Goal: Task Accomplishment & Management: Manage account settings

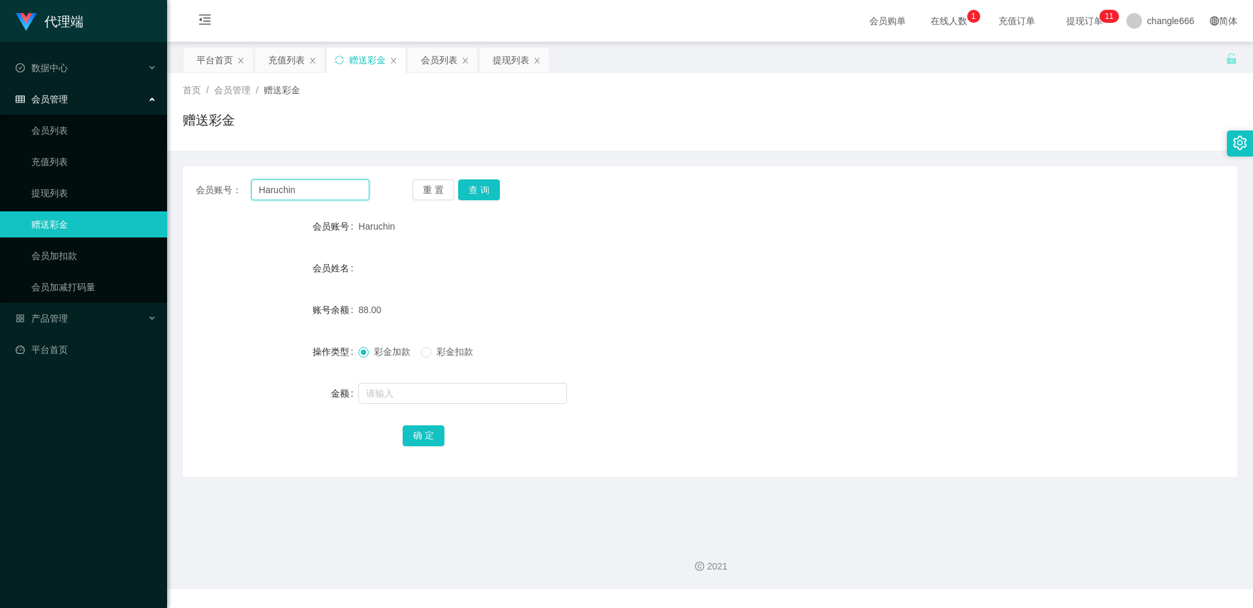
click at [300, 196] on input "Haruchin" at bounding box center [310, 189] width 118 height 21
click at [301, 195] on input "Haruchin" at bounding box center [310, 189] width 118 height 21
paste input "jessqq"
type input "jessqq"
click at [481, 191] on button "查 询" at bounding box center [479, 189] width 42 height 21
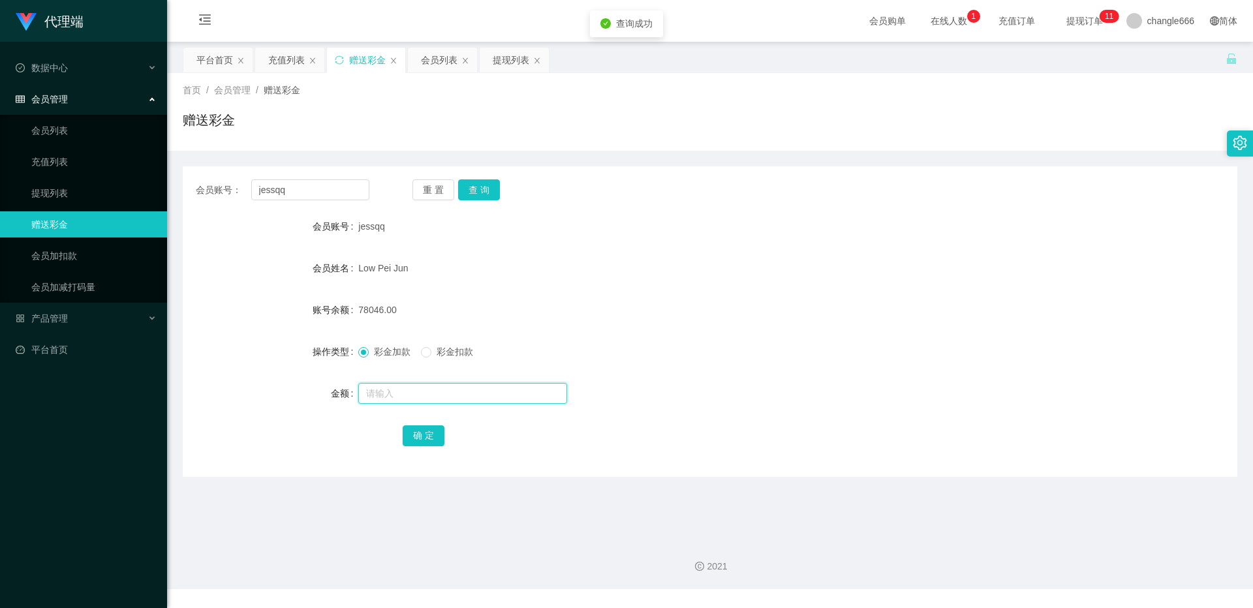
click at [396, 397] on input "text" at bounding box center [462, 393] width 209 height 21
type input "8"
click at [408, 435] on button "确 定" at bounding box center [424, 435] width 42 height 21
click at [579, 244] on form "会员账号 jessqq 会员姓名 Low Pei Jun 账号余额 78054.00 操作类型 彩金加款 彩金扣款 金额 确 定" at bounding box center [710, 330] width 1054 height 235
click at [496, 187] on button "查 询" at bounding box center [479, 189] width 42 height 21
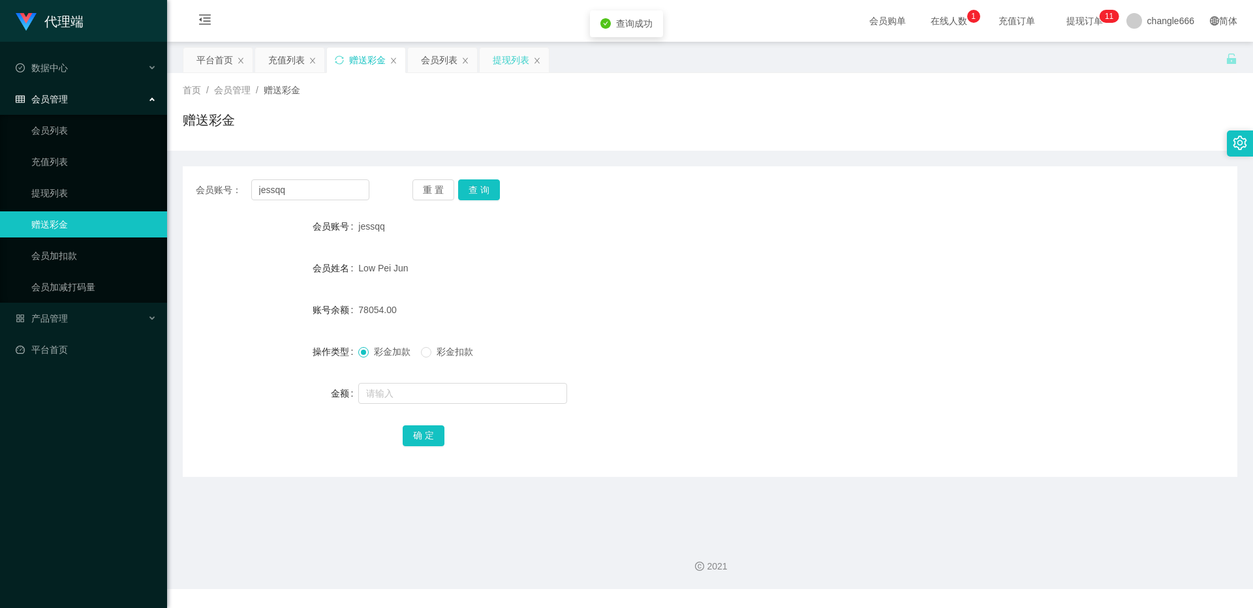
click at [508, 71] on div "提现列表" at bounding box center [511, 60] width 37 height 25
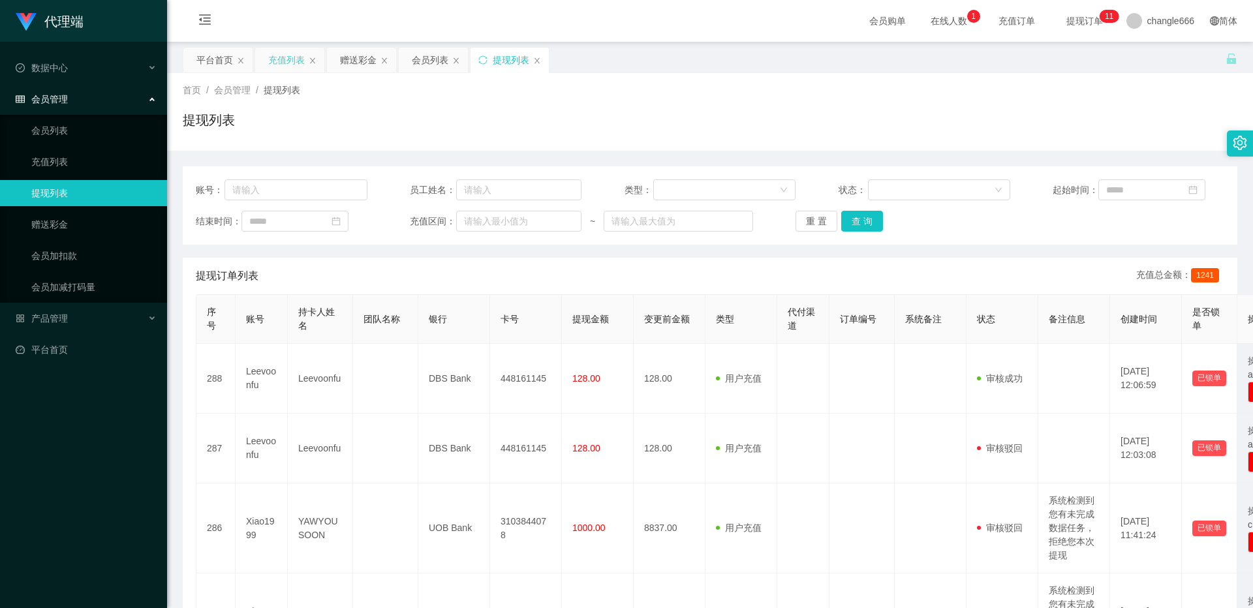
click at [279, 65] on div "充值列表" at bounding box center [286, 60] width 37 height 25
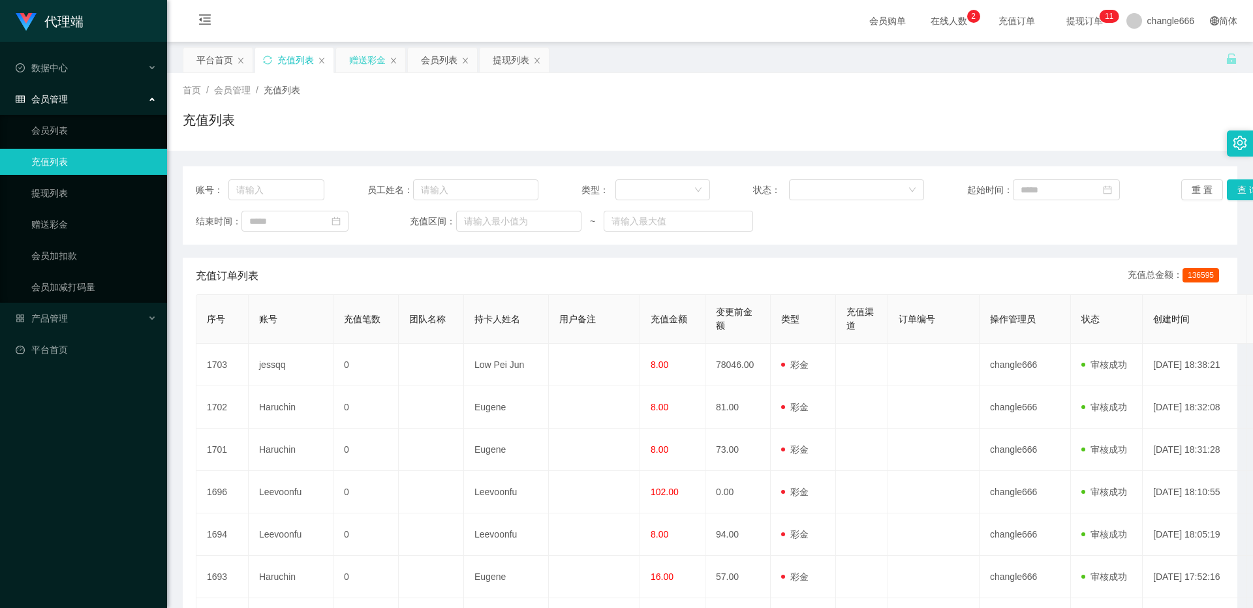
drag, startPoint x: 353, startPoint y: 55, endPoint x: 356, endPoint y: 65, distance: 9.5
click at [353, 55] on div "赠送彩金" at bounding box center [367, 60] width 37 height 25
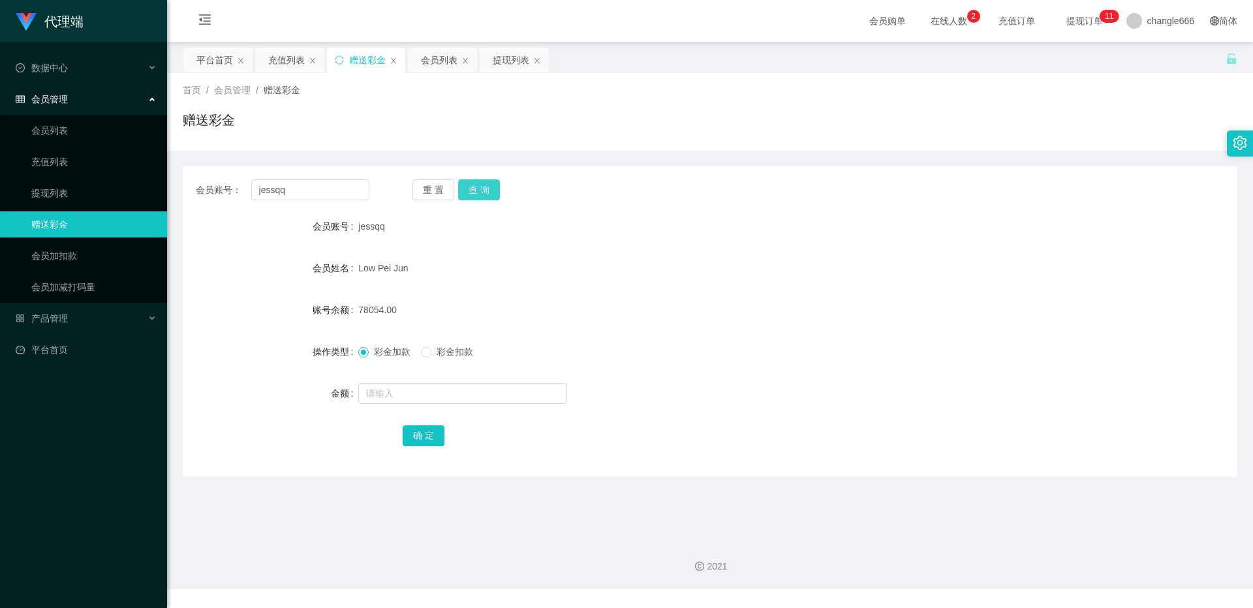
click at [473, 189] on button "查 询" at bounding box center [479, 189] width 42 height 21
drag, startPoint x: 420, startPoint y: 402, endPoint x: 408, endPoint y: 399, distance: 12.0
click at [420, 402] on input "text" at bounding box center [462, 393] width 209 height 21
type input "588"
click at [418, 435] on button "确 定" at bounding box center [424, 435] width 42 height 21
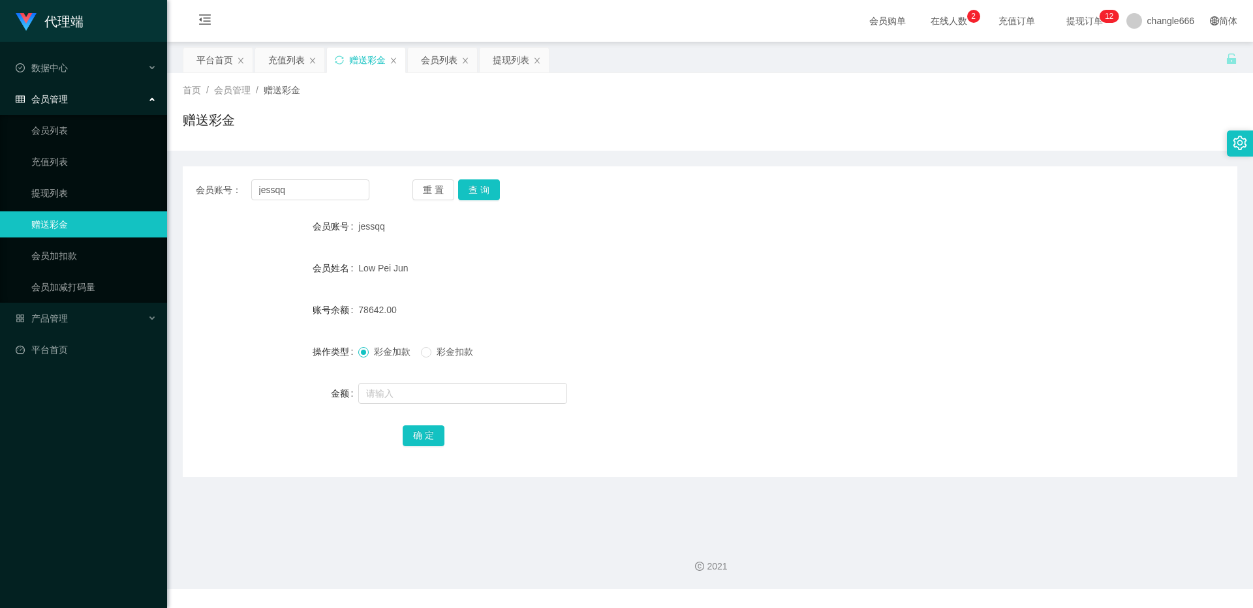
click at [437, 357] on span "彩金扣款" at bounding box center [454, 351] width 47 height 10
click at [438, 397] on input "text" at bounding box center [462, 393] width 209 height 21
type input "588"
click at [412, 434] on button "确 定" at bounding box center [424, 435] width 42 height 21
click at [573, 309] on div "78054.00" at bounding box center [665, 310] width 615 height 26
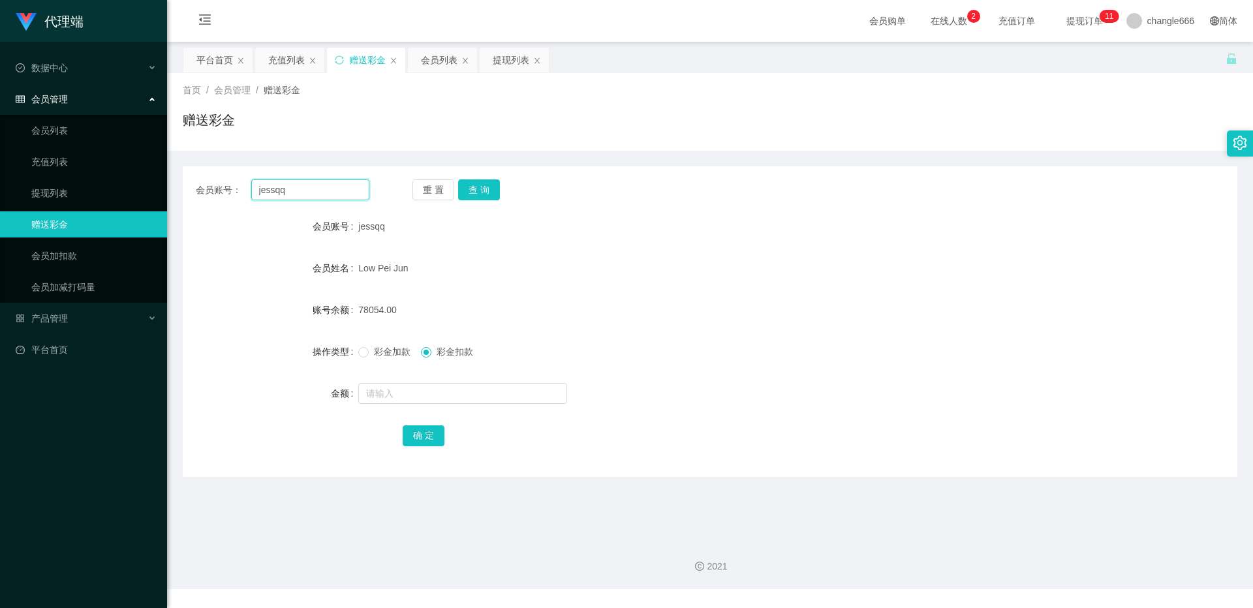
click at [286, 187] on input "jessqq" at bounding box center [310, 189] width 118 height 21
paste input "THY"
type input "THY"
drag, startPoint x: 467, startPoint y: 191, endPoint x: 465, endPoint y: 240, distance: 49.6
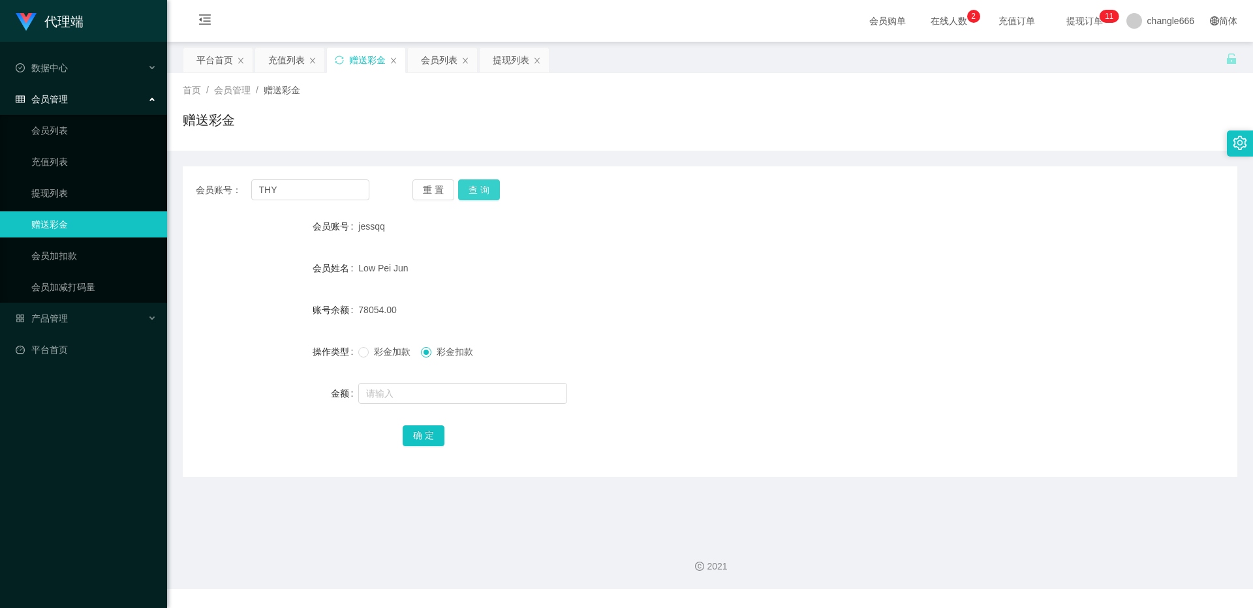
click at [467, 191] on button "查 询" at bounding box center [479, 189] width 42 height 21
click at [413, 388] on input "text" at bounding box center [462, 393] width 209 height 21
type input "128"
click at [379, 352] on span "彩金加款" at bounding box center [392, 351] width 47 height 10
click at [429, 440] on button "确 定" at bounding box center [424, 435] width 42 height 21
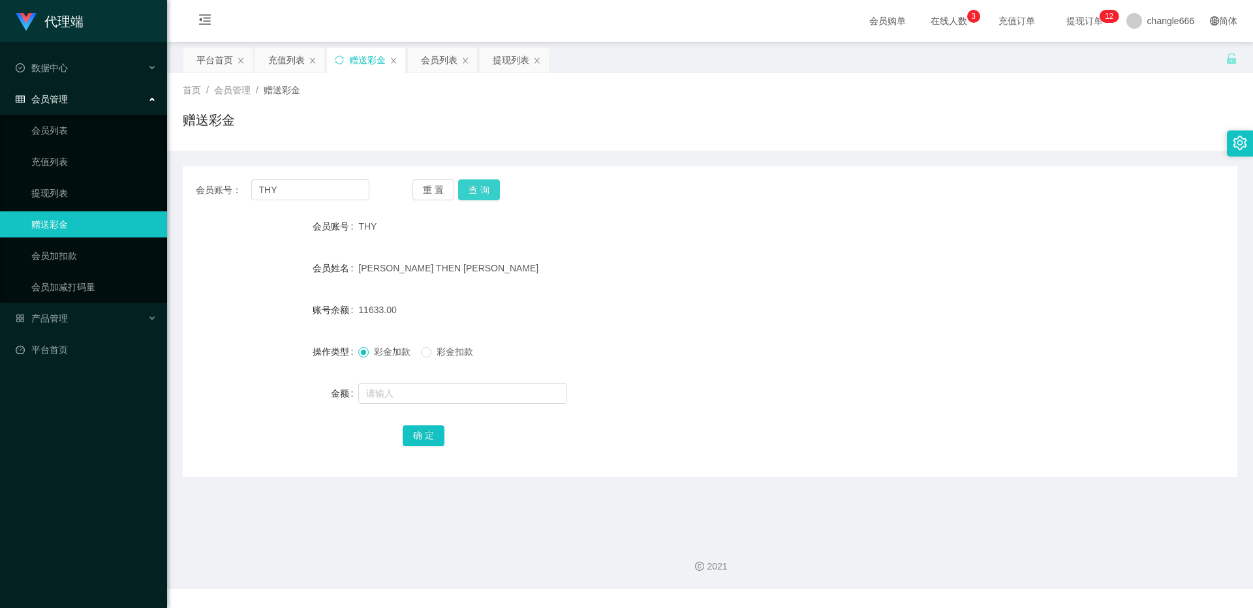
drag, startPoint x: 488, startPoint y: 181, endPoint x: 488, endPoint y: 200, distance: 18.3
click at [488, 181] on button "查 询" at bounding box center [479, 189] width 42 height 21
click at [493, 194] on button "查 询" at bounding box center [479, 189] width 42 height 21
drag, startPoint x: 507, startPoint y: 60, endPoint x: 510, endPoint y: 89, distance: 29.5
click at [507, 60] on div "提现列表" at bounding box center [511, 60] width 37 height 25
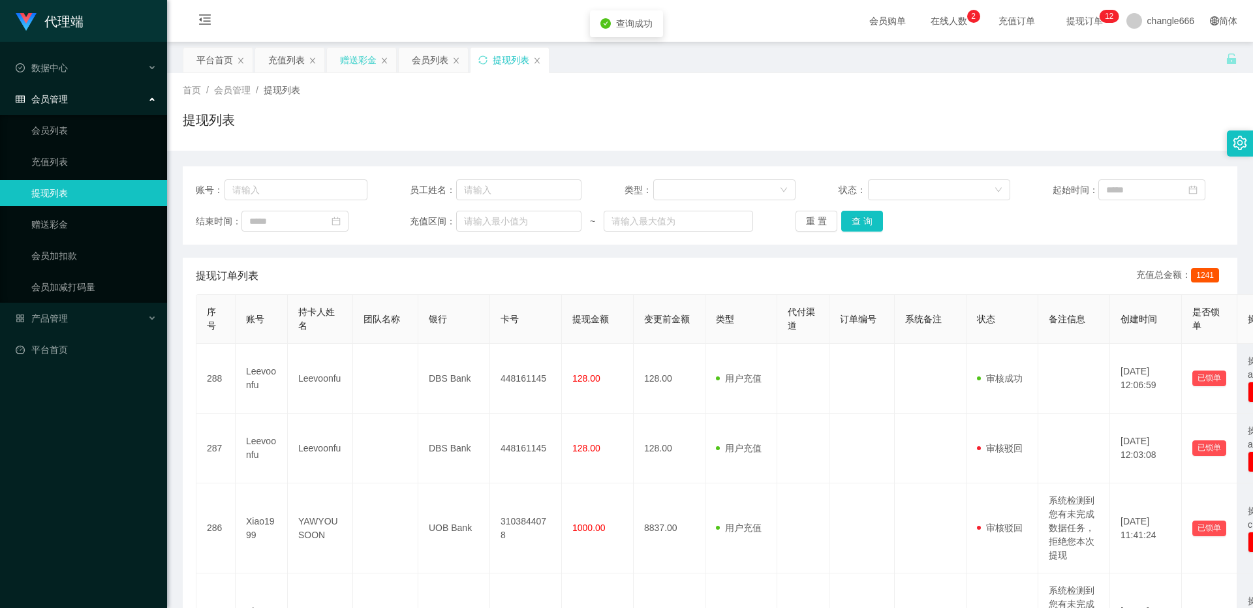
click at [346, 63] on div "赠送彩金" at bounding box center [358, 60] width 37 height 25
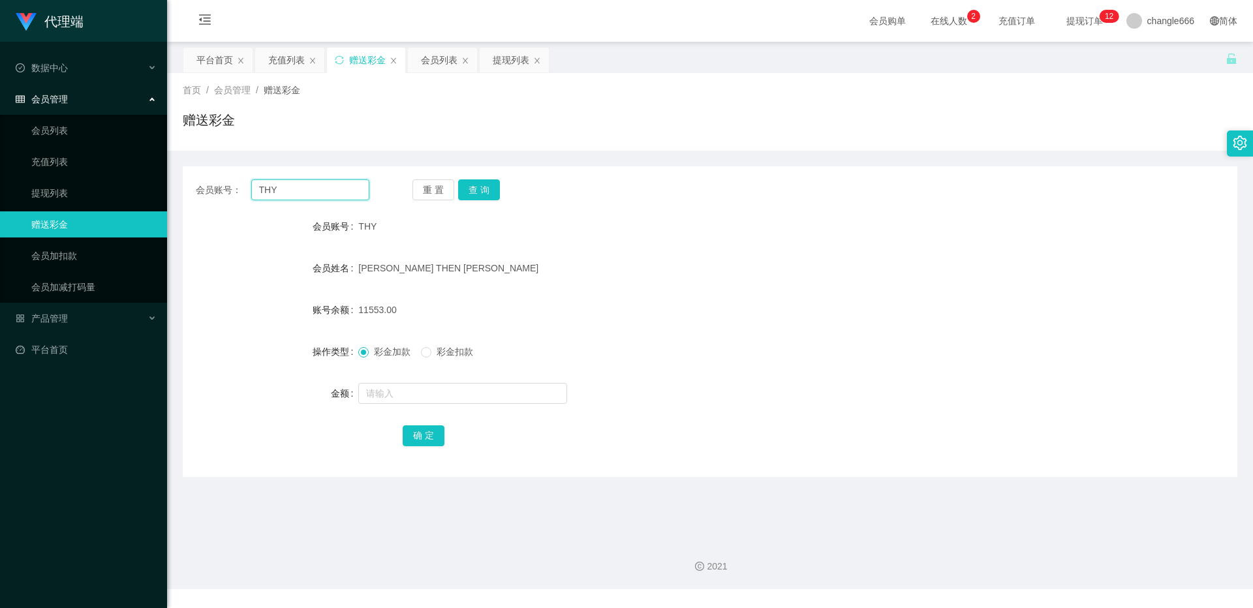
click at [304, 190] on input "THY" at bounding box center [310, 189] width 118 height 21
click at [501, 62] on div "提现列表" at bounding box center [511, 60] width 37 height 25
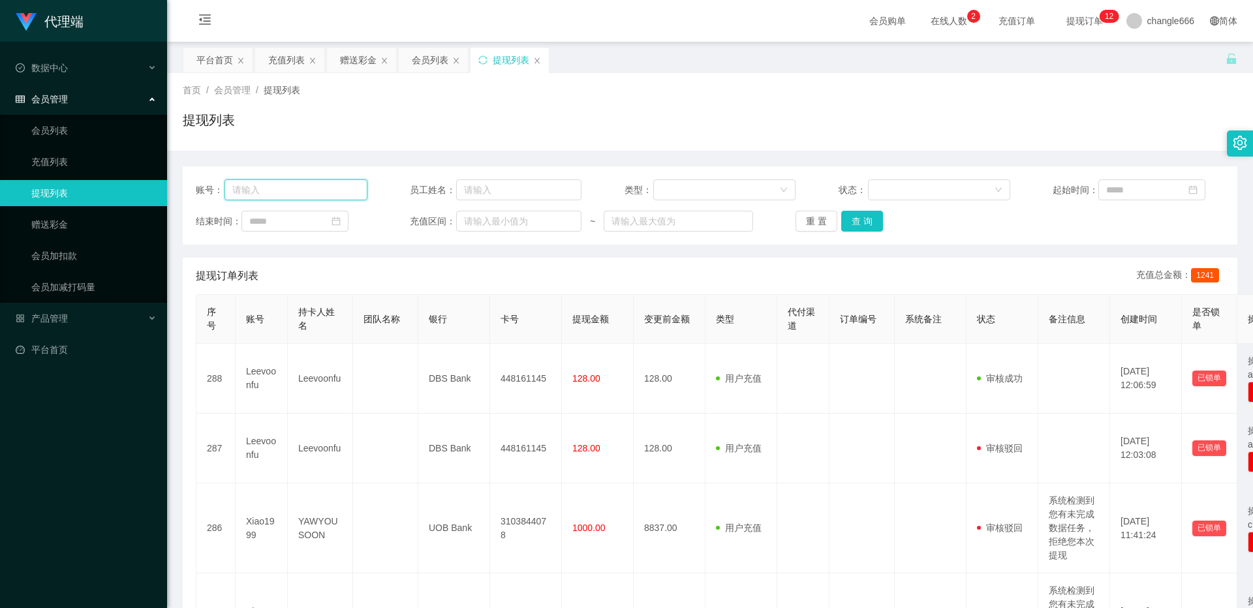
click at [330, 187] on input "text" at bounding box center [295, 189] width 143 height 21
paste input "THY"
type input "THY"
click at [851, 221] on button "查 询" at bounding box center [862, 221] width 42 height 21
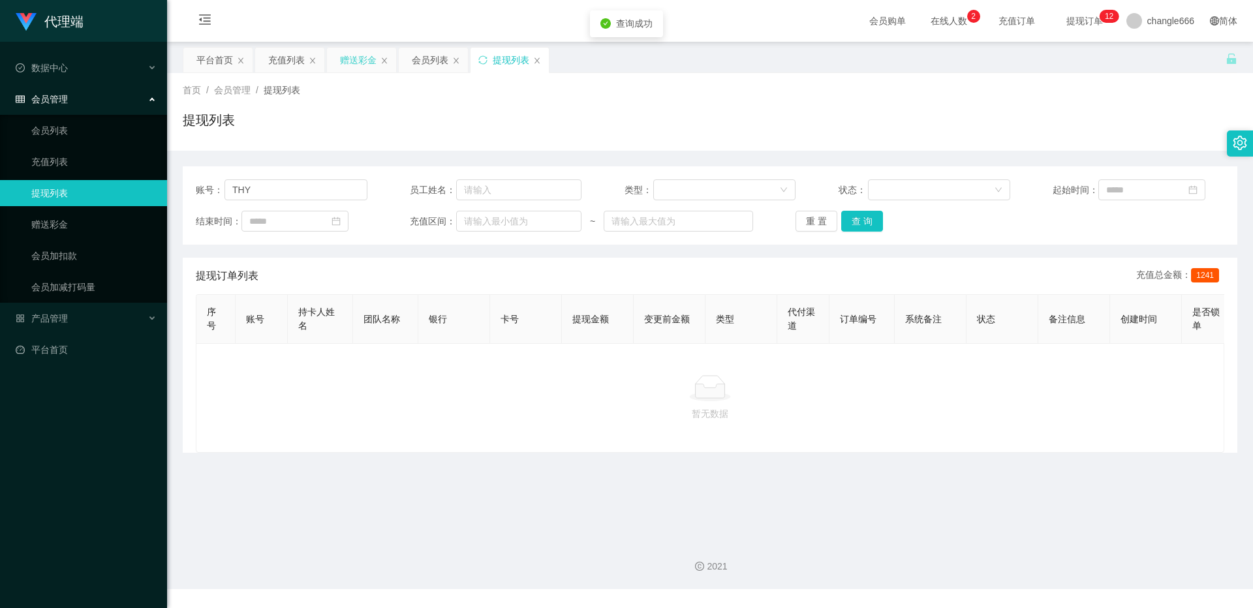
click at [363, 68] on div "赠送彩金" at bounding box center [358, 60] width 37 height 25
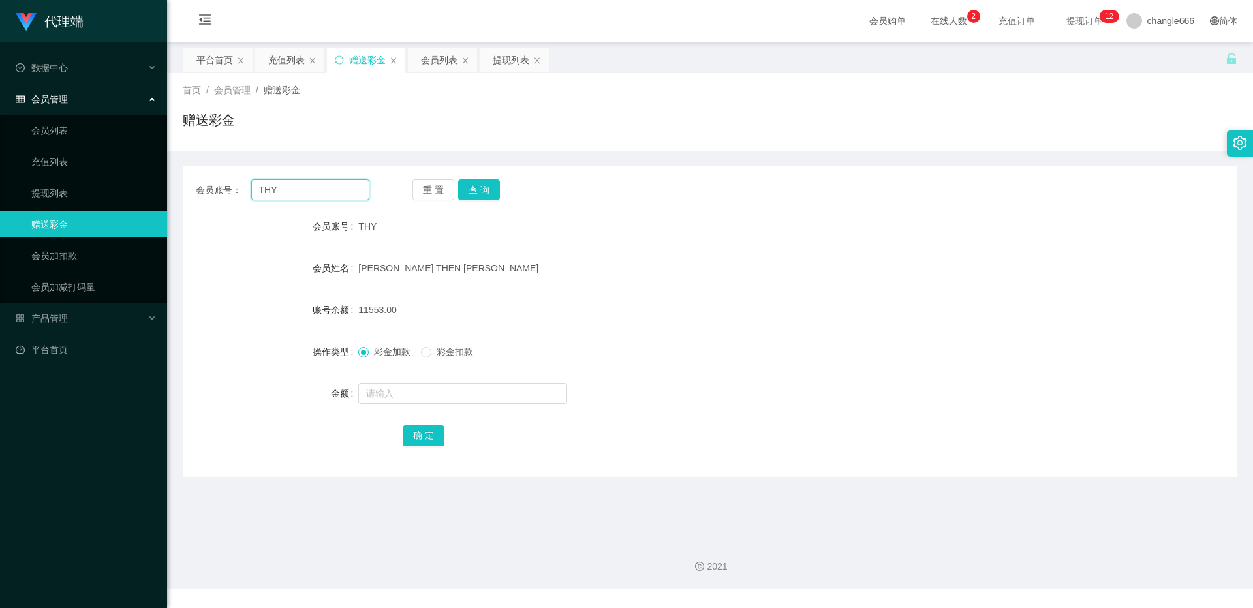
click at [312, 188] on input "THY" at bounding box center [310, 189] width 118 height 21
paste input "m0183881k"
type input "m0183881k"
click at [479, 189] on button "查 询" at bounding box center [479, 189] width 42 height 21
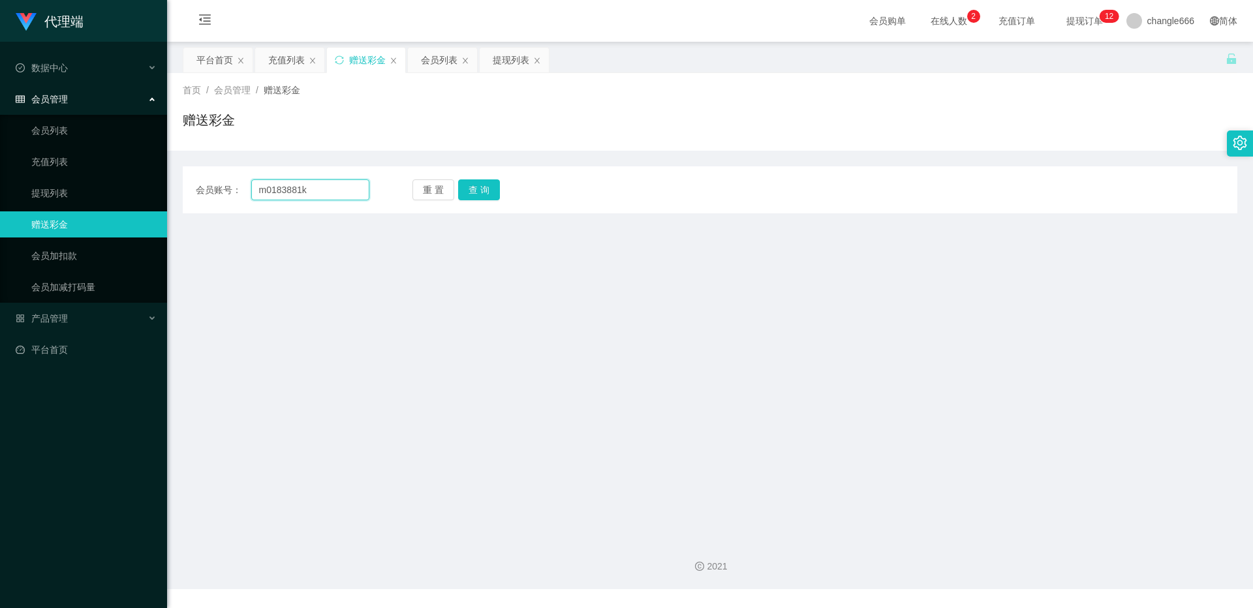
click at [294, 182] on input "m0183881k" at bounding box center [310, 189] width 118 height 21
paste input "abcdefg sevenr"
click at [478, 189] on button "查 询" at bounding box center [479, 189] width 42 height 21
click at [316, 196] on input "abcdefg sevenr" at bounding box center [310, 189] width 118 height 21
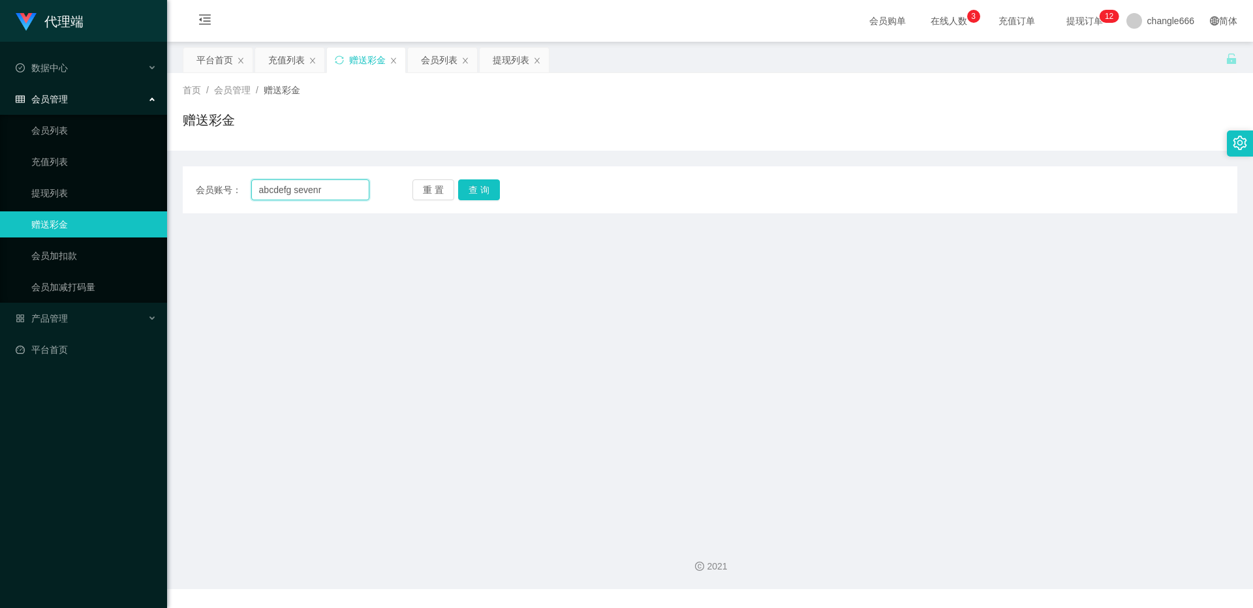
click at [316, 196] on input "abcdefg sevenr" at bounding box center [310, 189] width 118 height 21
paste input "m0183881k"
click at [320, 188] on input "abcdefg m0183881k" at bounding box center [310, 189] width 118 height 21
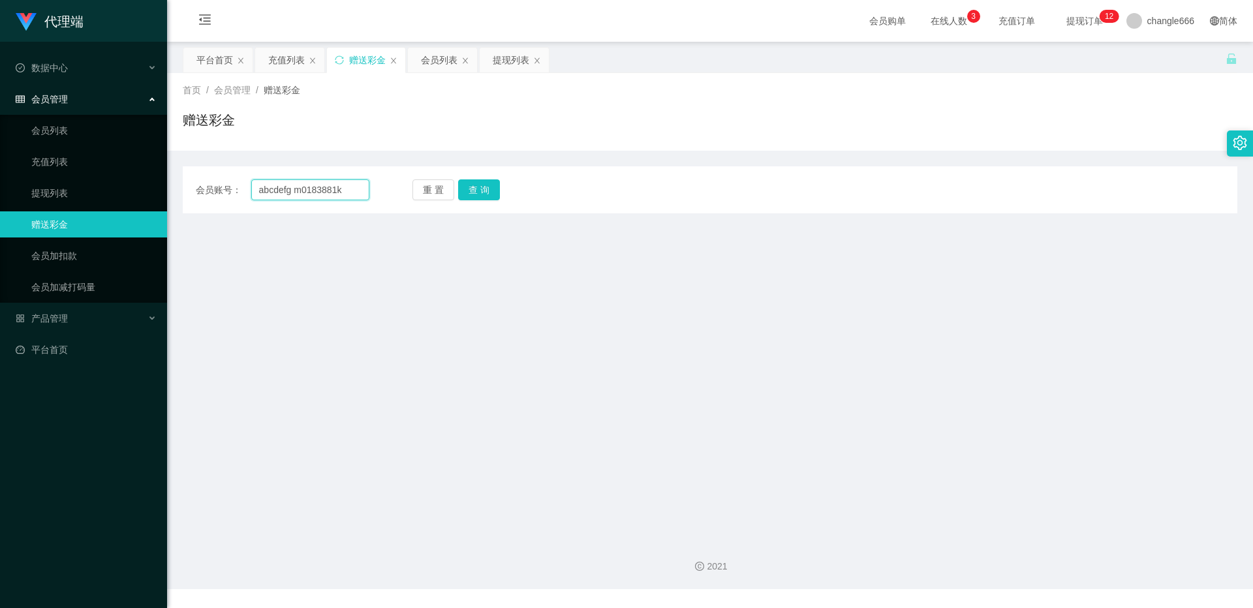
paste input "text"
click at [471, 192] on button "查 询" at bounding box center [479, 189] width 42 height 21
click at [324, 190] on input "m0183881k" at bounding box center [310, 189] width 118 height 21
click at [481, 186] on button "查 询" at bounding box center [479, 189] width 42 height 21
click at [343, 189] on input "m0183881" at bounding box center [310, 189] width 118 height 21
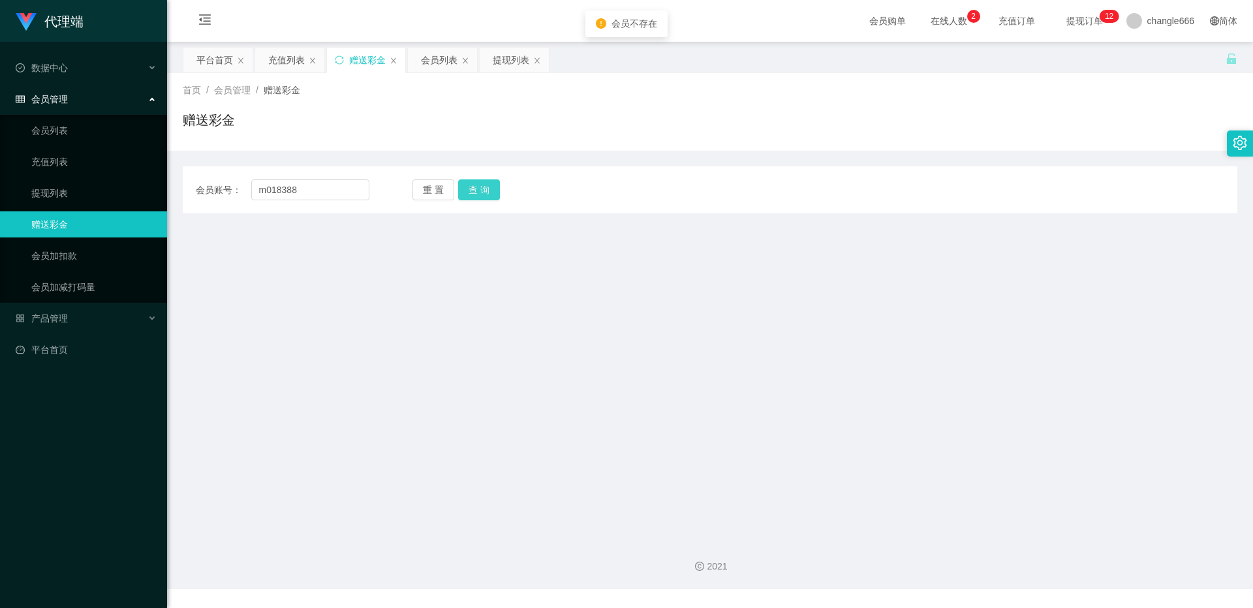
click at [479, 191] on button "查 询" at bounding box center [479, 189] width 42 height 21
click at [337, 188] on input "m01838" at bounding box center [310, 189] width 118 height 21
type input "m"
drag, startPoint x: 256, startPoint y: 184, endPoint x: 278, endPoint y: 188, distance: 21.9
click at [258, 184] on input "text" at bounding box center [310, 189] width 118 height 21
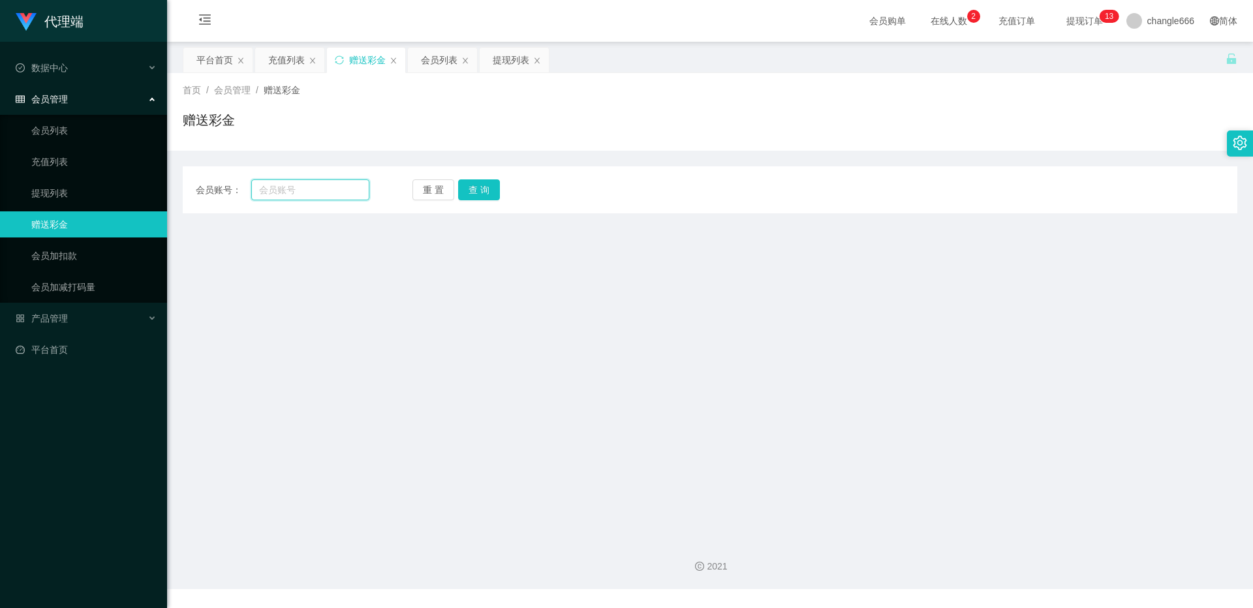
paste input "abcdefg"
type input "abcdefg"
click at [498, 198] on button "查 询" at bounding box center [479, 189] width 42 height 21
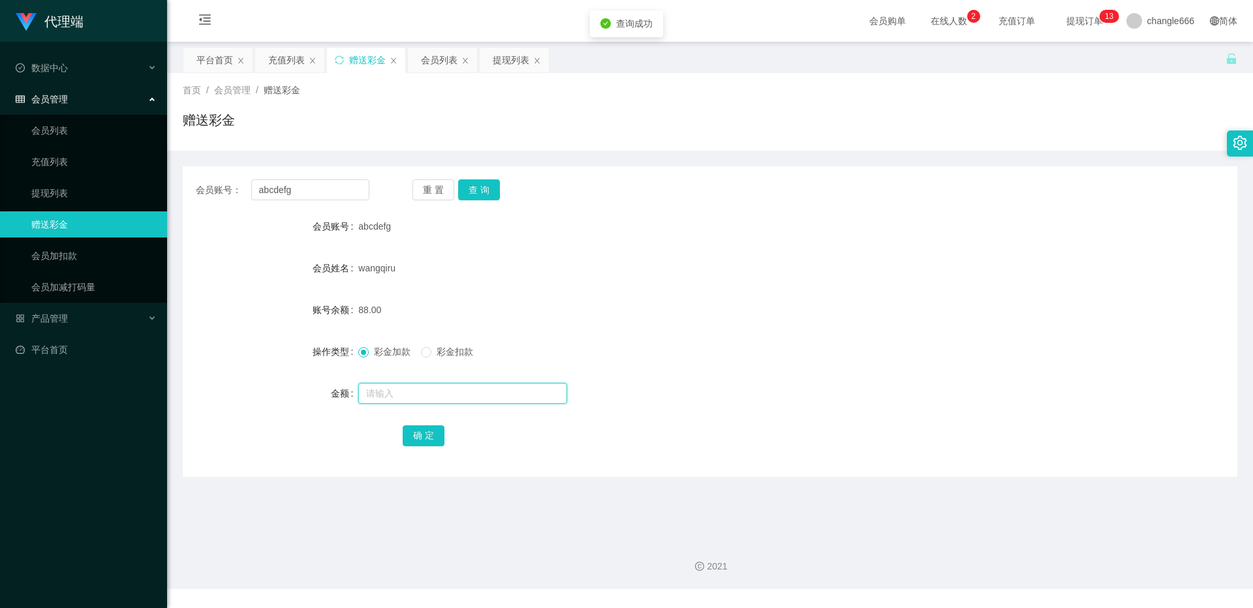
click at [405, 385] on input "text" at bounding box center [462, 393] width 209 height 21
type input "8"
click at [416, 430] on button "确 定" at bounding box center [424, 435] width 42 height 21
click at [478, 187] on button "查 询" at bounding box center [479, 189] width 42 height 21
click at [296, 193] on input "abcdefg" at bounding box center [310, 189] width 118 height 21
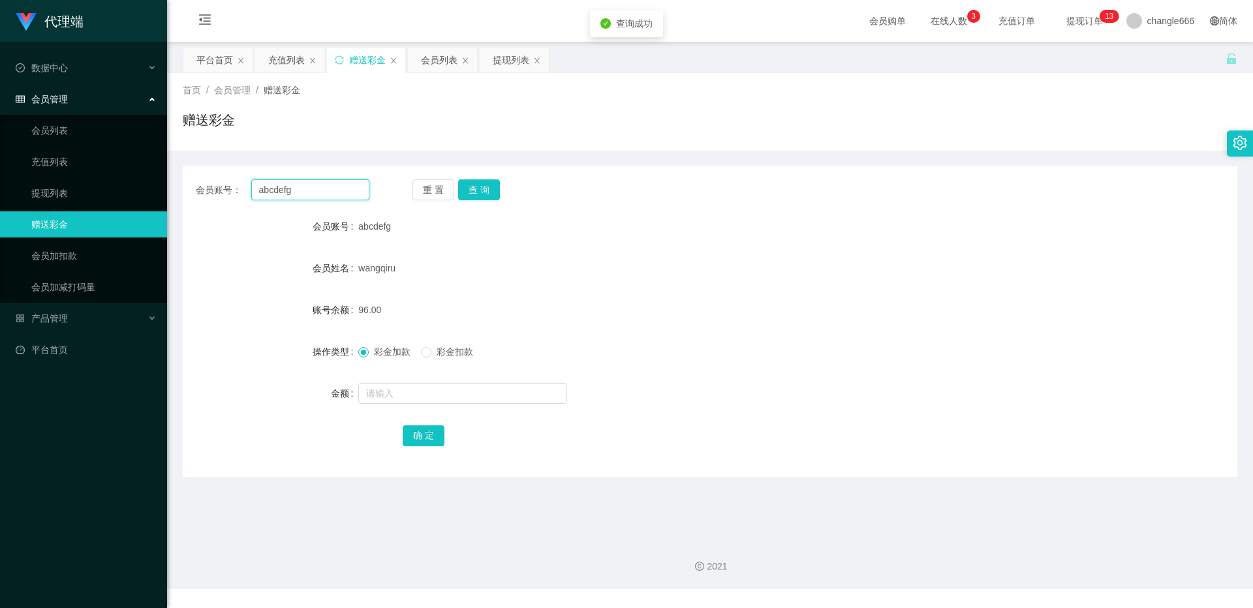
click at [296, 193] on input "abcdefg" at bounding box center [310, 189] width 118 height 21
drag, startPoint x: 511, startPoint y: 66, endPoint x: 505, endPoint y: 82, distance: 16.7
click at [512, 66] on div "提现列表" at bounding box center [511, 60] width 37 height 25
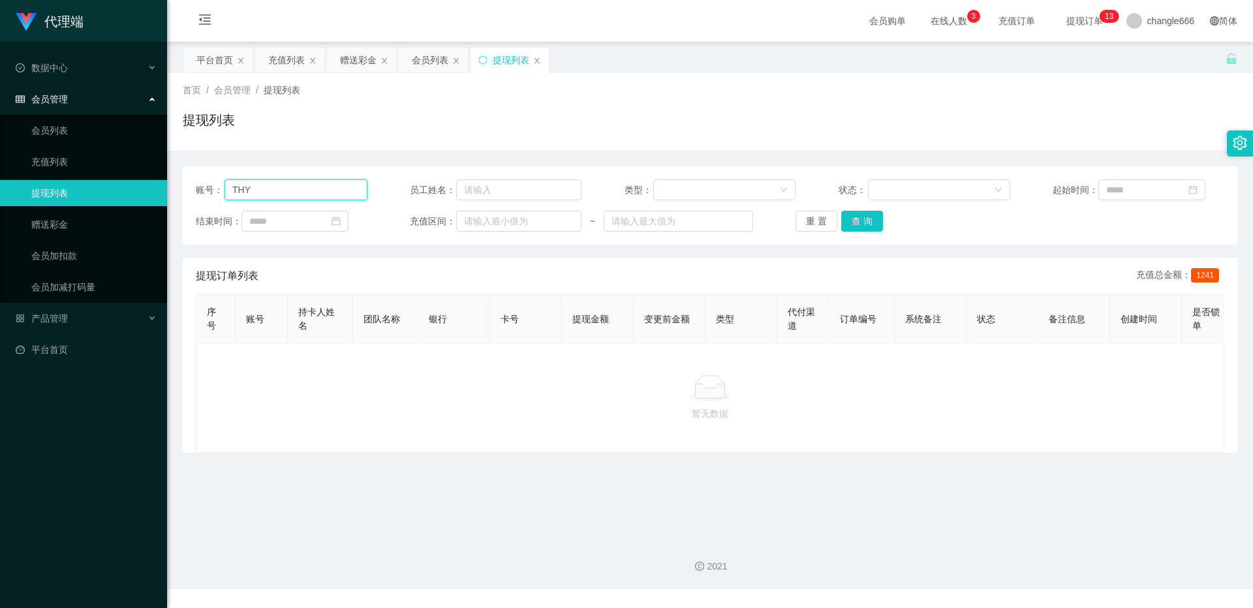
click at [281, 198] on input "THY" at bounding box center [295, 189] width 143 height 21
click at [284, 196] on input "THY" at bounding box center [295, 189] width 143 height 21
click at [286, 191] on input "THY" at bounding box center [295, 189] width 143 height 21
paste input "abcdefg"
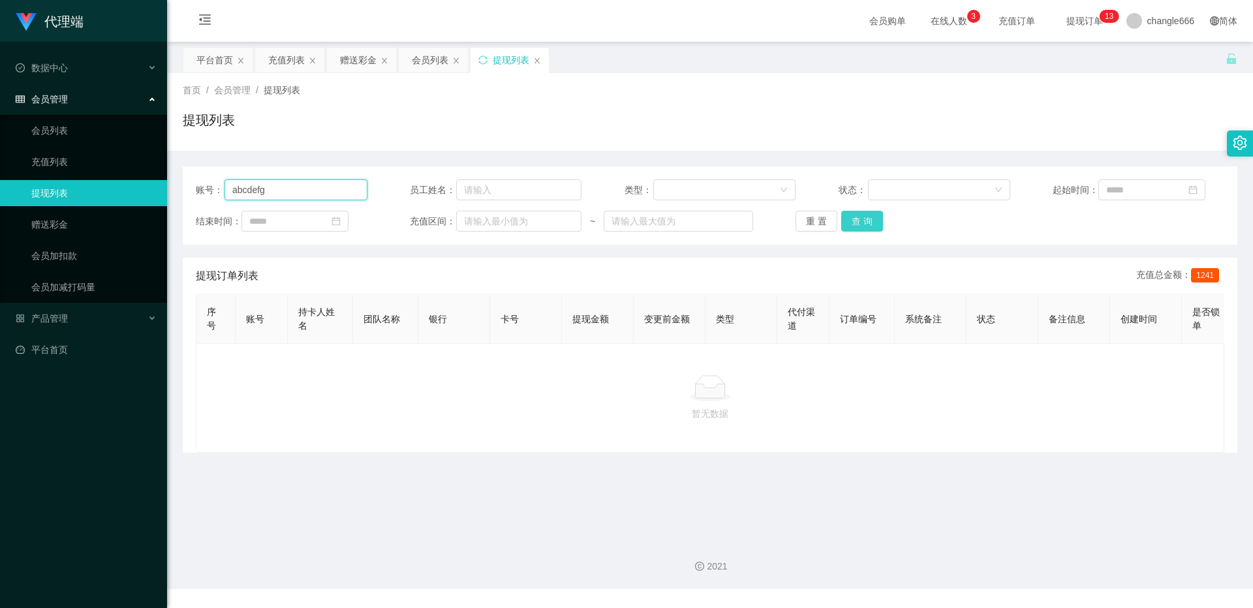
type input "abcdefg"
click at [863, 221] on button "查 询" at bounding box center [862, 221] width 42 height 21
click at [858, 217] on button "查 询" at bounding box center [862, 221] width 42 height 21
click at [219, 63] on div "平台首页" at bounding box center [214, 60] width 37 height 25
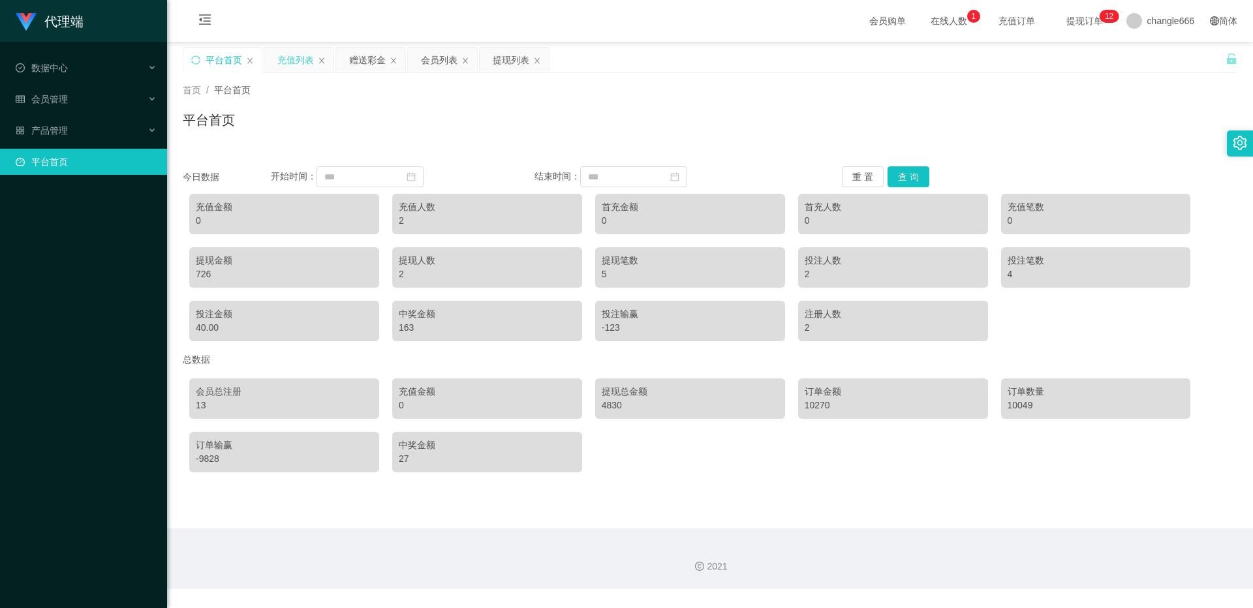
click at [297, 58] on div "充值列表" at bounding box center [295, 60] width 37 height 25
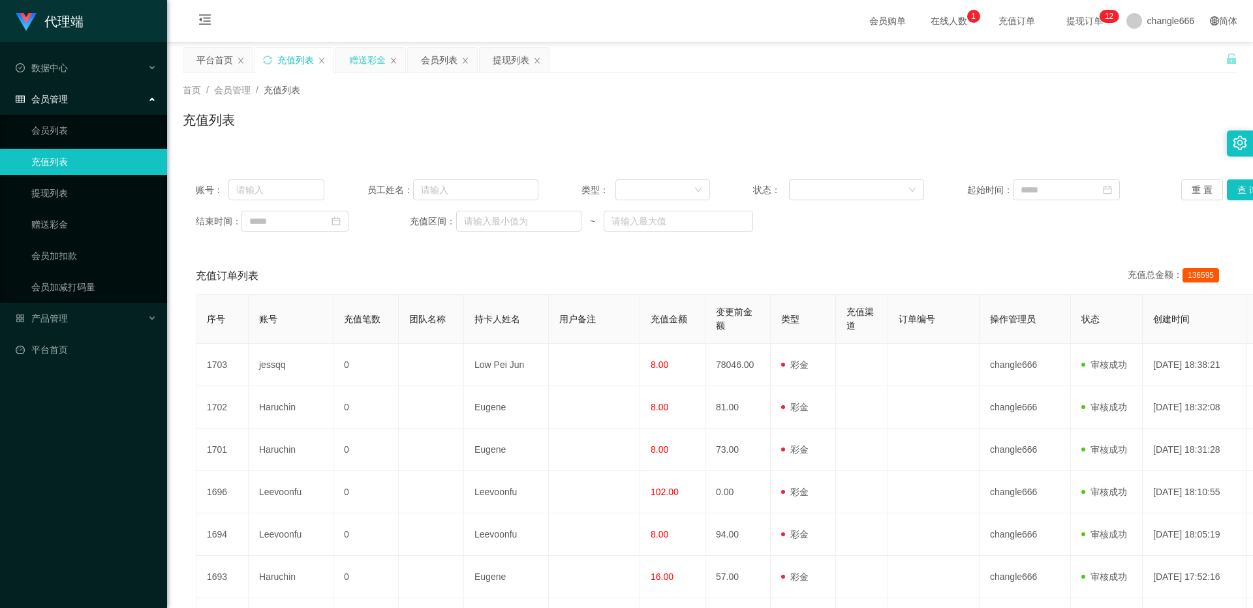
click at [366, 68] on div "赠送彩金" at bounding box center [367, 60] width 37 height 25
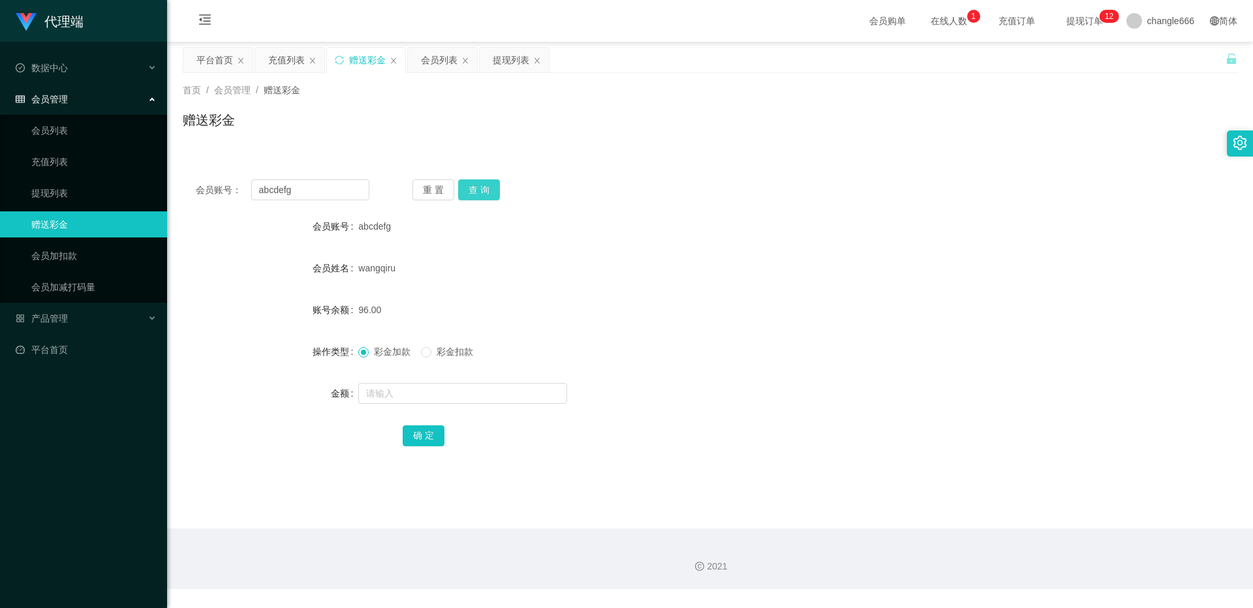
drag, startPoint x: 489, startPoint y: 182, endPoint x: 478, endPoint y: 185, distance: 11.6
click at [489, 181] on button "查 询" at bounding box center [479, 189] width 42 height 21
click at [313, 187] on input "abcdefg" at bounding box center [310, 189] width 118 height 21
click at [500, 70] on div "提现列表" at bounding box center [511, 60] width 37 height 25
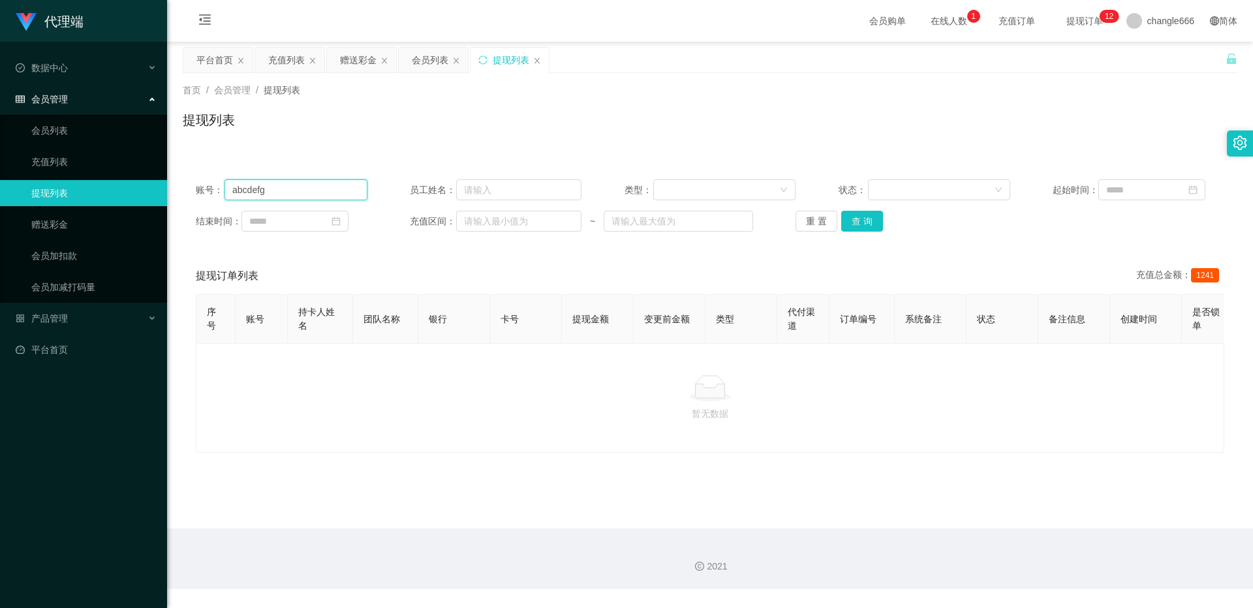
click at [316, 185] on input "abcdefg" at bounding box center [295, 189] width 143 height 21
click at [848, 230] on button "查 询" at bounding box center [862, 221] width 42 height 21
click at [875, 221] on button "查 询" at bounding box center [862, 221] width 42 height 21
